Goal: Information Seeking & Learning: Check status

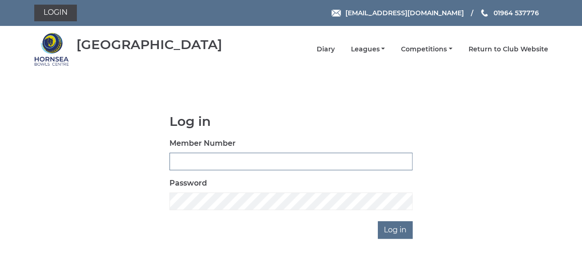
click at [185, 157] on input "Member Number" at bounding box center [290, 162] width 243 height 18
type input "0358"
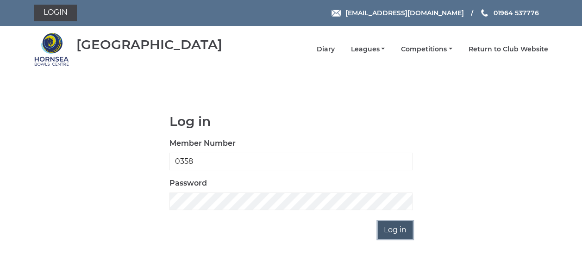
click at [393, 233] on input "Log in" at bounding box center [395, 230] width 35 height 18
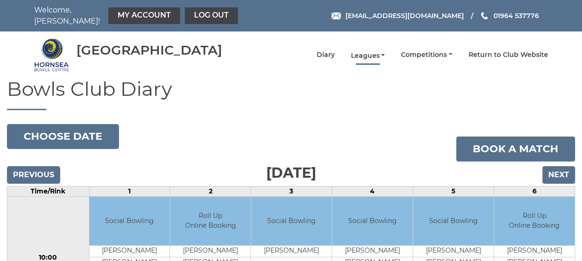
click at [364, 51] on link "Leagues" at bounding box center [367, 55] width 34 height 9
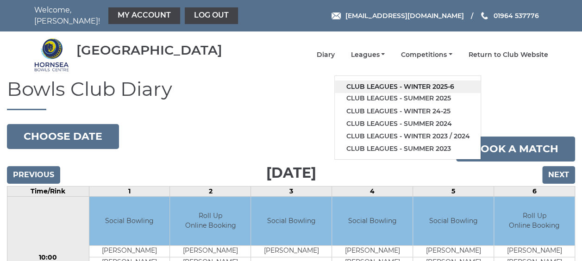
click at [370, 81] on link "Club leagues - Winter 2025-6" at bounding box center [407, 87] width 146 height 12
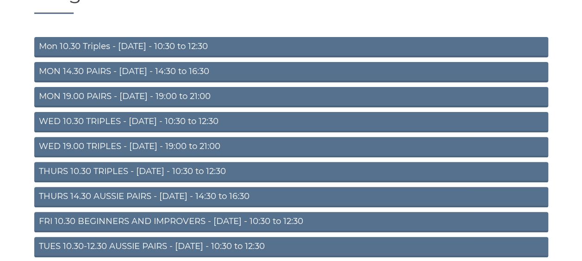
scroll to position [105, 0]
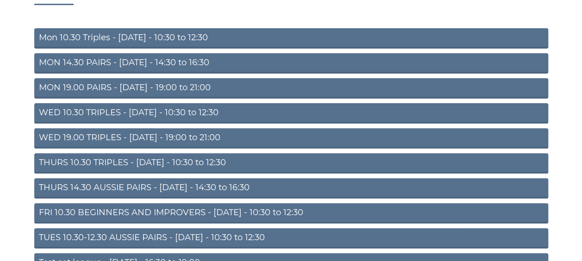
click at [192, 134] on link "WED 19.00 TRIPLES - [DATE] - 19:00 to 21:00" at bounding box center [291, 138] width 514 height 20
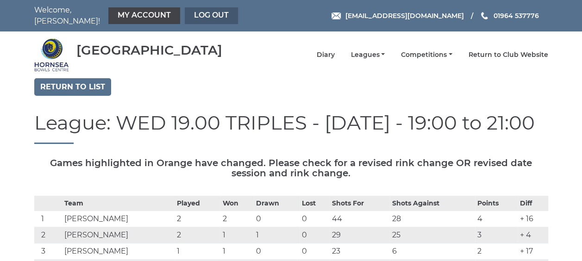
click at [195, 11] on link "Log out" at bounding box center [211, 15] width 53 height 17
